Goal: Transaction & Acquisition: Purchase product/service

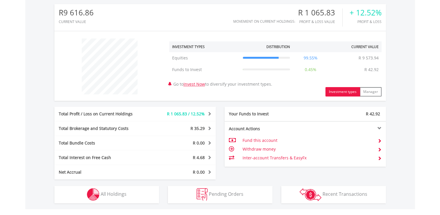
scroll to position [56, 110]
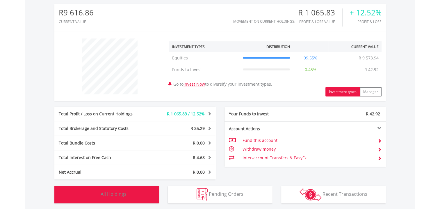
click at [116, 196] on span "All Holdings" at bounding box center [114, 193] width 26 height 6
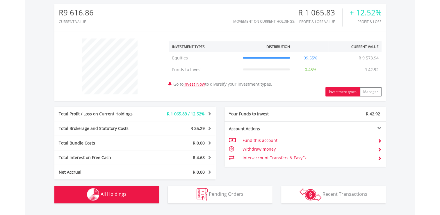
scroll to position [407, 0]
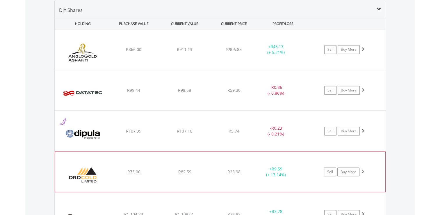
click at [364, 169] on span at bounding box center [363, 171] width 4 height 4
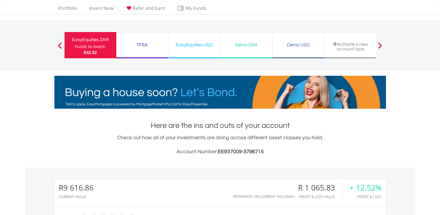
scroll to position [0, 0]
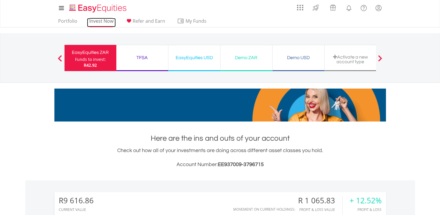
click at [89, 24] on link "Invest Now" at bounding box center [101, 22] width 29 height 9
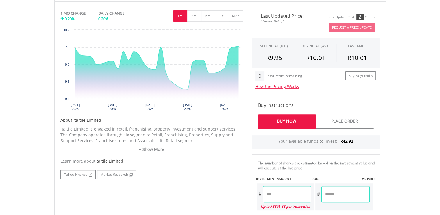
scroll to position [184, 0]
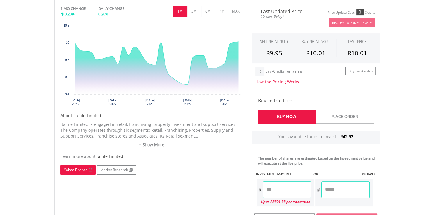
click at [68, 170] on link "Yahoo Finance" at bounding box center [77, 169] width 35 height 9
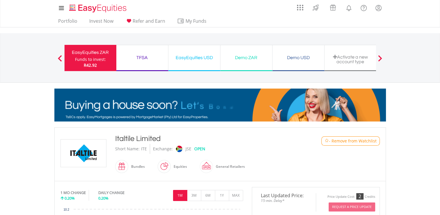
click at [331, 139] on span "- Remove from Watchlist" at bounding box center [353, 141] width 48 height 6
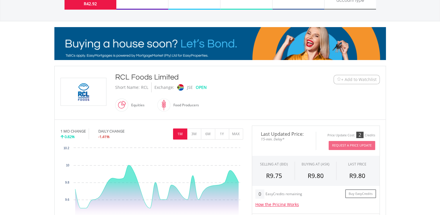
scroll to position [58, 0]
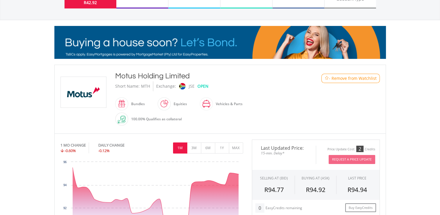
scroll to position [59, 0]
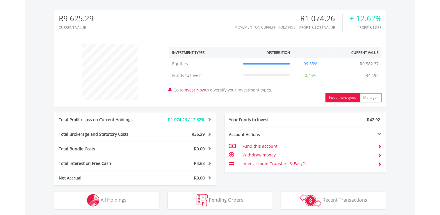
scroll to position [56, 110]
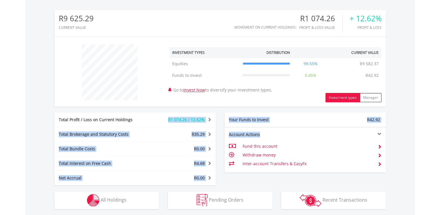
drag, startPoint x: 142, startPoint y: 118, endPoint x: 445, endPoint y: 185, distance: 310.8
click at [440, 185] on html "My Investments Invest Now New Listings Sell My Recurring Investments Pending Or…" at bounding box center [220, 66] width 440 height 497
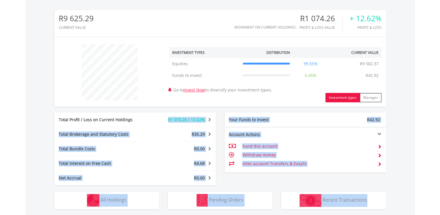
scroll to position [277, 0]
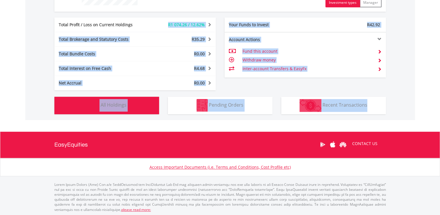
click at [103, 105] on span "All Holdings" at bounding box center [114, 104] width 26 height 6
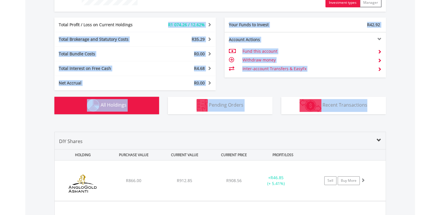
scroll to position [407, 0]
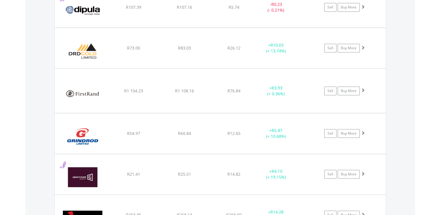
scroll to position [570, 0]
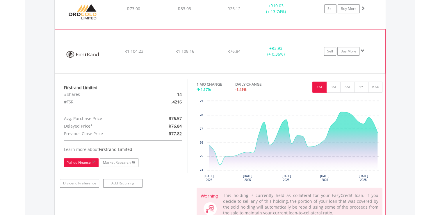
click at [82, 162] on link "Yahoo Finance" at bounding box center [81, 162] width 35 height 9
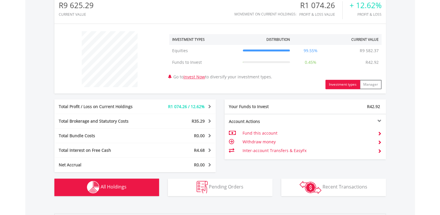
scroll to position [0, 0]
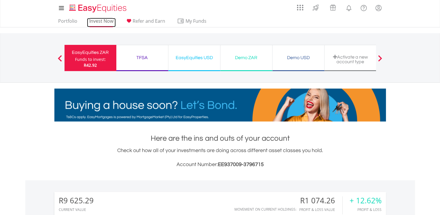
click at [105, 18] on link "Invest Now" at bounding box center [101, 22] width 29 height 9
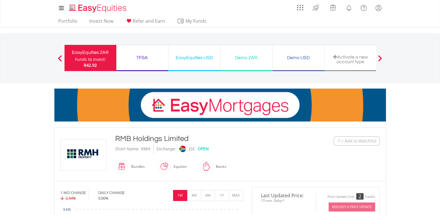
scroll to position [0, 0]
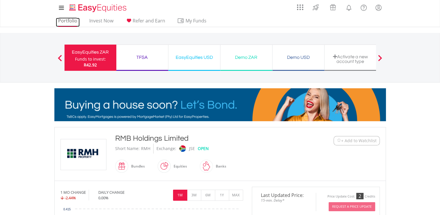
click at [65, 20] on link "Portfolio" at bounding box center [68, 22] width 24 height 9
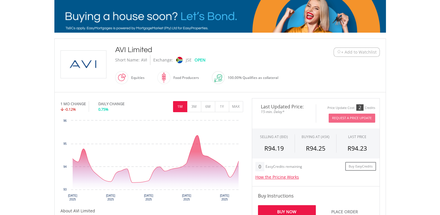
scroll to position [91, 0]
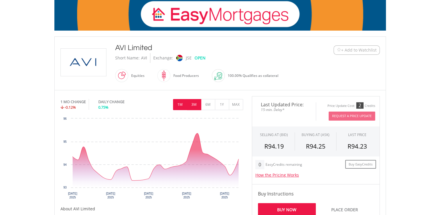
click at [200, 102] on button "3M" at bounding box center [194, 104] width 14 height 11
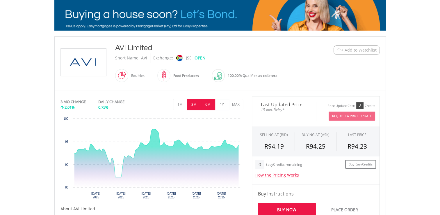
click at [207, 102] on button "6M" at bounding box center [208, 104] width 14 height 11
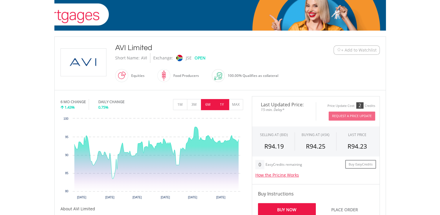
click at [220, 102] on button "1Y" at bounding box center [222, 104] width 14 height 11
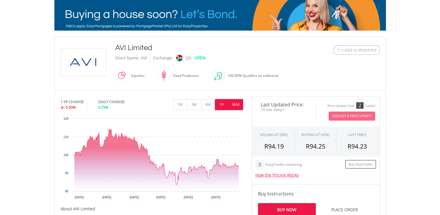
click at [234, 101] on button "MAX" at bounding box center [236, 104] width 14 height 11
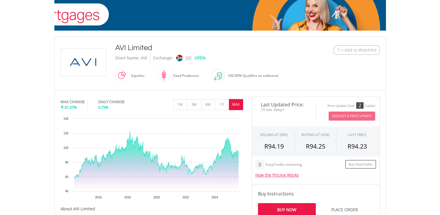
click at [366, 49] on span "+ Add to Watchlist" at bounding box center [358, 50] width 35 height 6
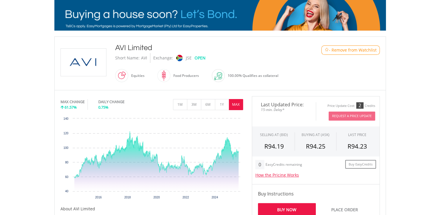
click at [246, 65] on div "AVI Limited Short Name: AVI Exchange: JSE OPEN Equities" at bounding box center [206, 63] width 191 height 42
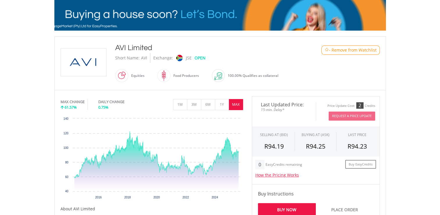
click at [33, 81] on body "My Investments Invest Now New Listings Sell My Recurring Investments Pending Or…" at bounding box center [220, 188] width 440 height 559
